Goal: Task Accomplishment & Management: Use online tool/utility

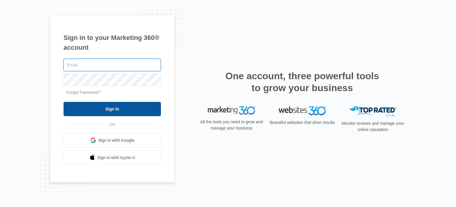
type input "[EMAIL_ADDRESS][DOMAIN_NAME]"
click at [116, 109] on input "Sign In" at bounding box center [112, 109] width 97 height 14
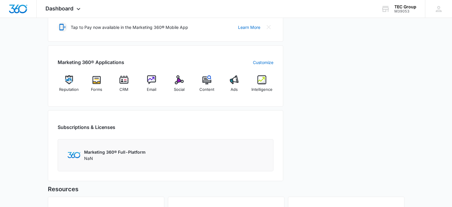
scroll to position [267, 0]
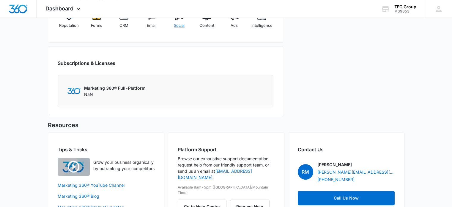
click at [177, 27] on span "Social" at bounding box center [179, 26] width 11 height 6
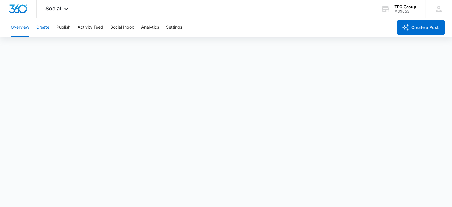
click at [49, 24] on button "Create" at bounding box center [42, 27] width 13 height 19
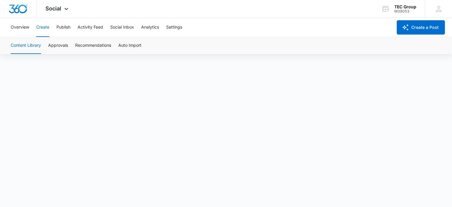
scroll to position [4, 0]
click at [24, 8] on img "Dashboard" at bounding box center [18, 8] width 19 height 9
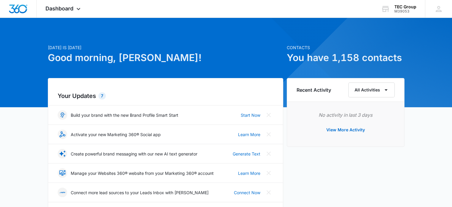
scroll to position [208, 0]
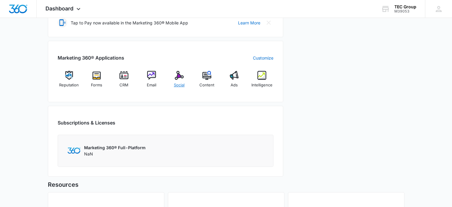
click at [176, 80] on div "Social" at bounding box center [179, 81] width 23 height 21
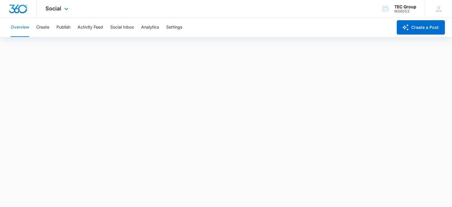
click at [15, 9] on img "Dashboard" at bounding box center [18, 8] width 19 height 9
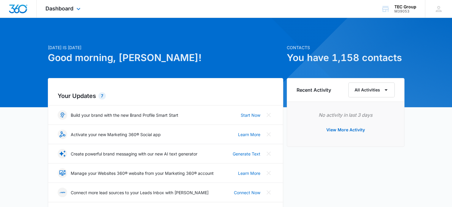
click at [16, 12] on img "Dashboard" at bounding box center [18, 8] width 19 height 9
click at [26, 8] on img "Dashboard" at bounding box center [18, 8] width 19 height 9
